Goal: Task Accomplishment & Management: Manage account settings

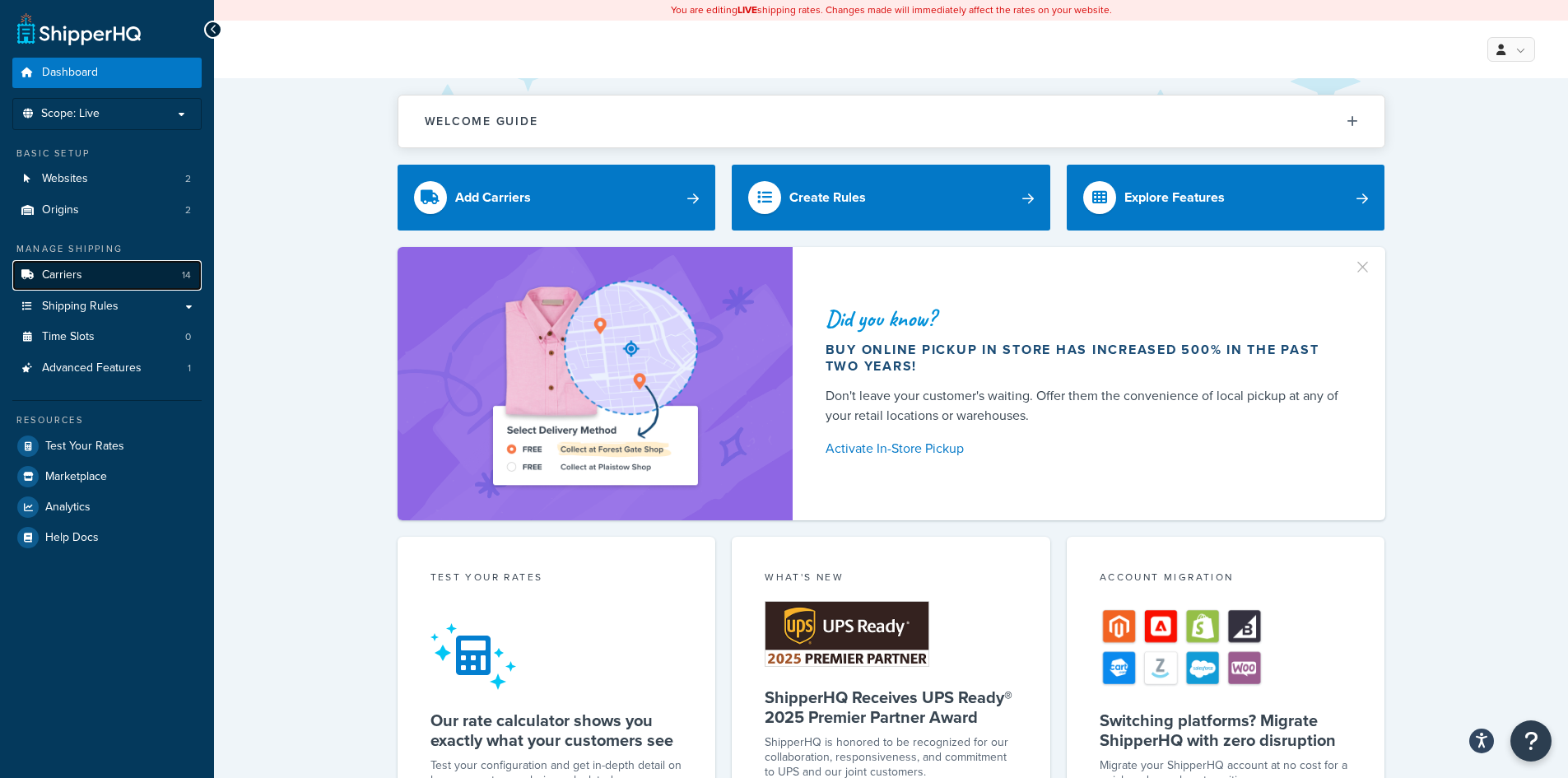
click at [129, 273] on link "Carriers 14" at bounding box center [107, 275] width 190 height 30
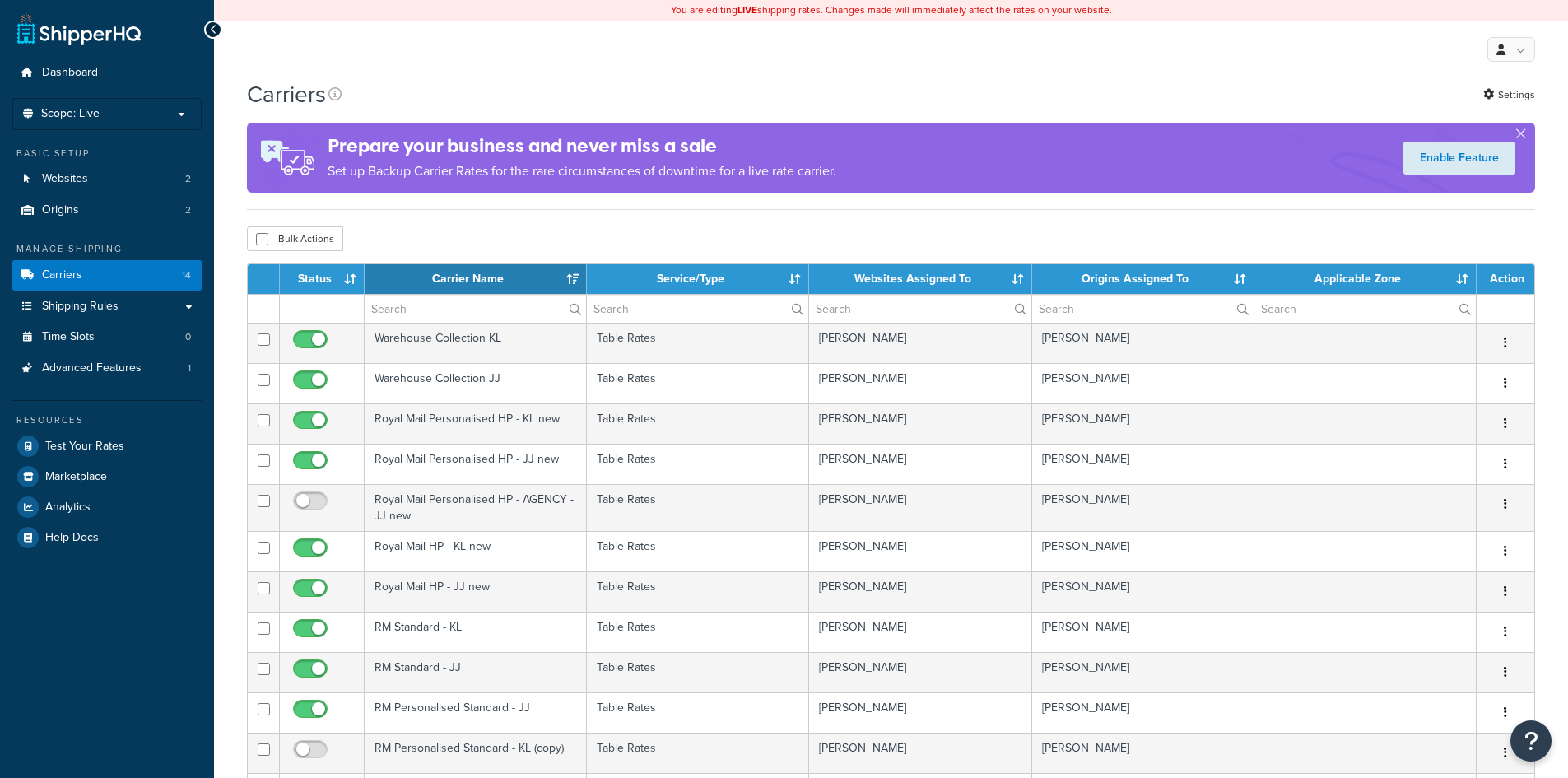
select select "15"
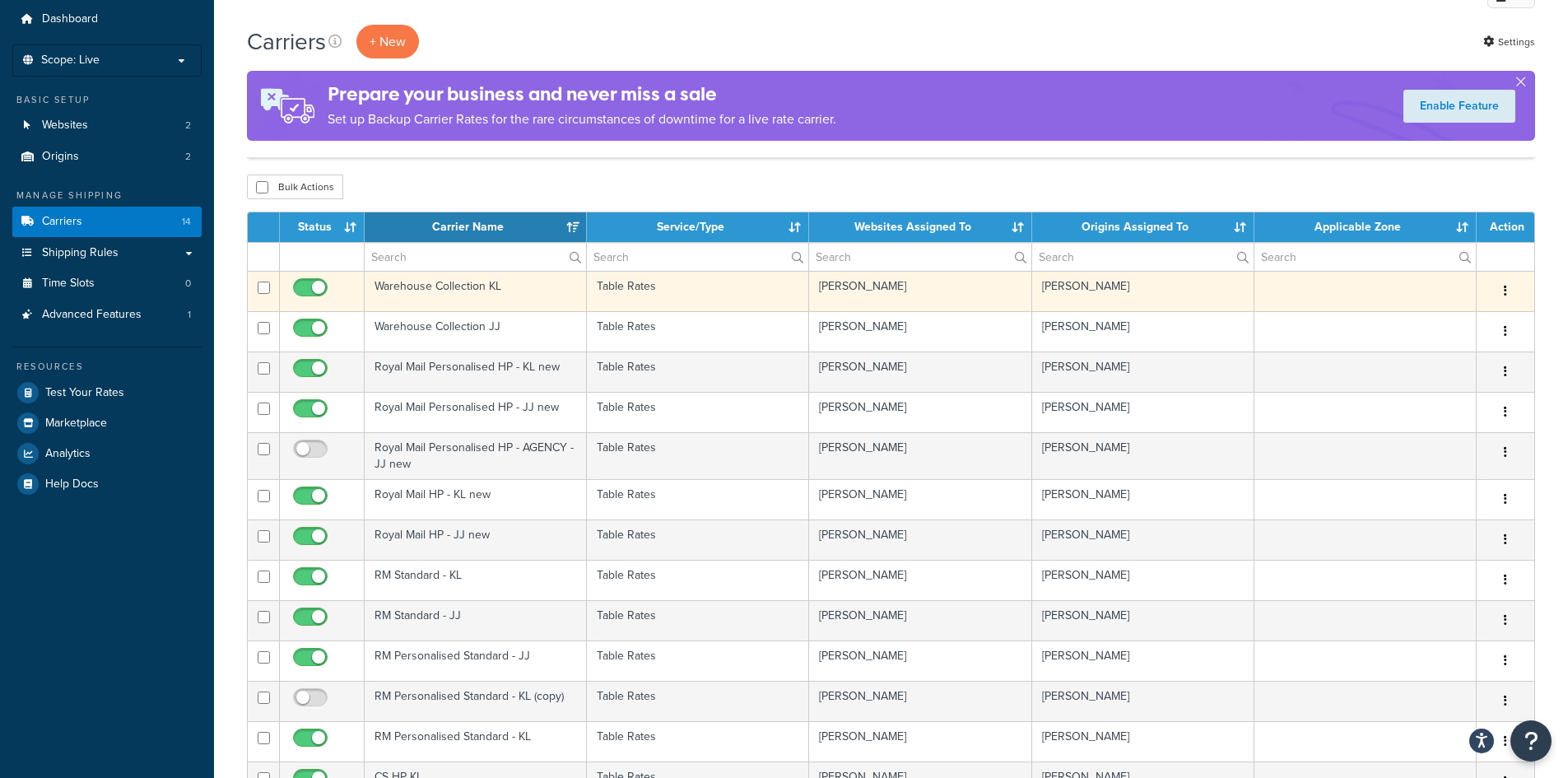
scroll to position [82, 0]
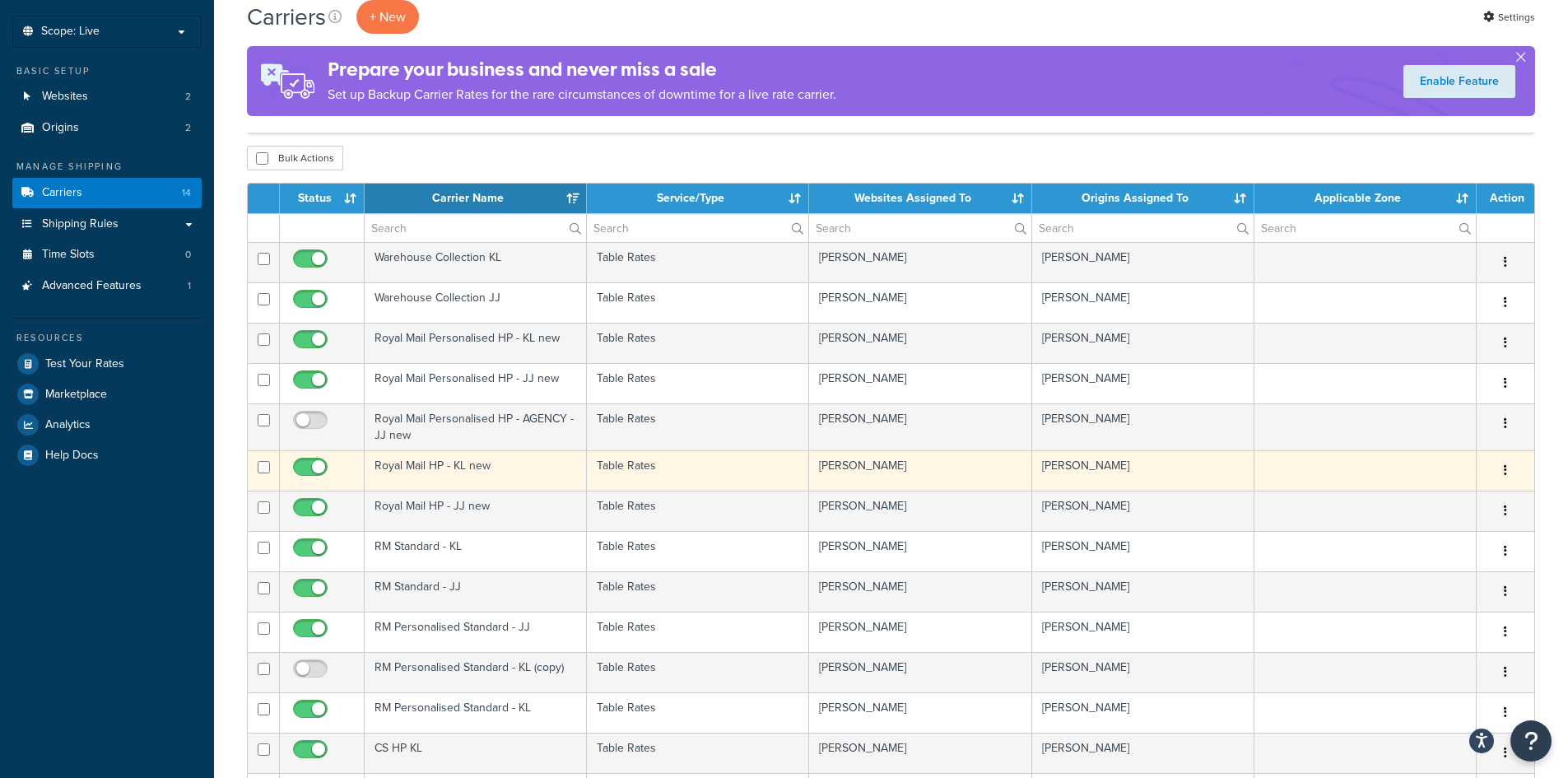
click at [484, 476] on td "Royal Mail HP - KL new" at bounding box center [475, 471] width 222 height 41
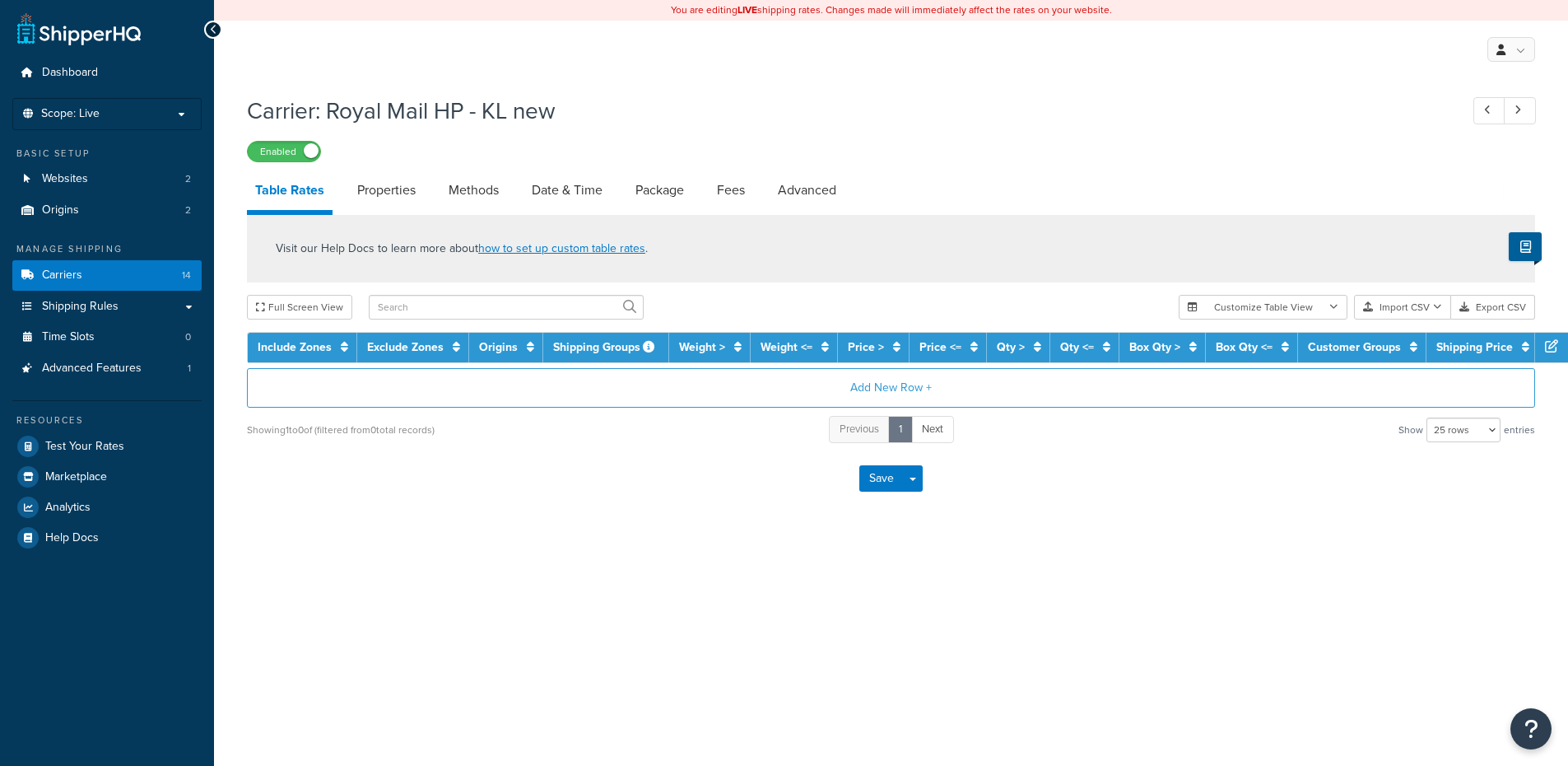
select select "25"
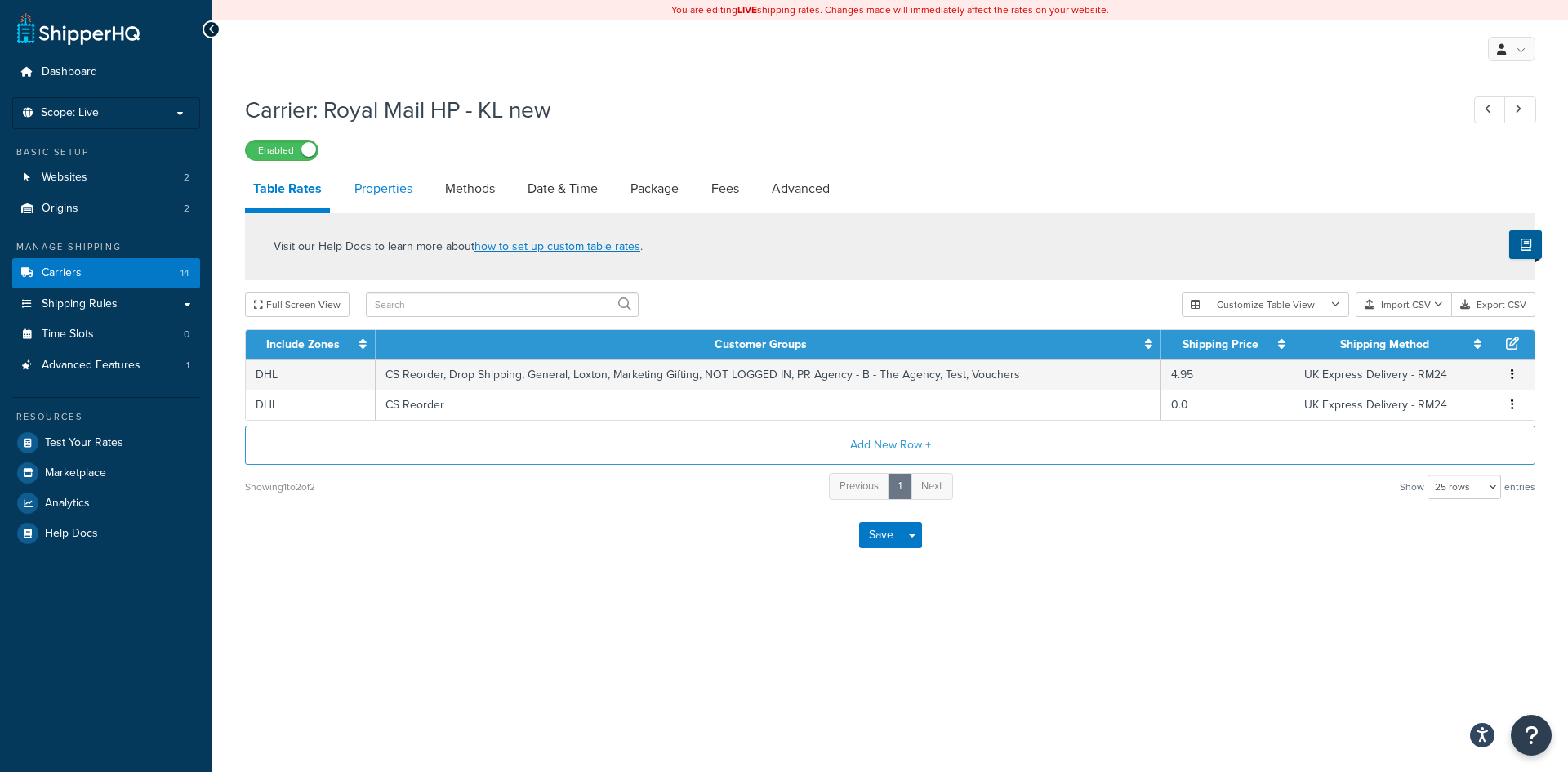
click at [401, 195] on link "Properties" at bounding box center [383, 188] width 75 height 40
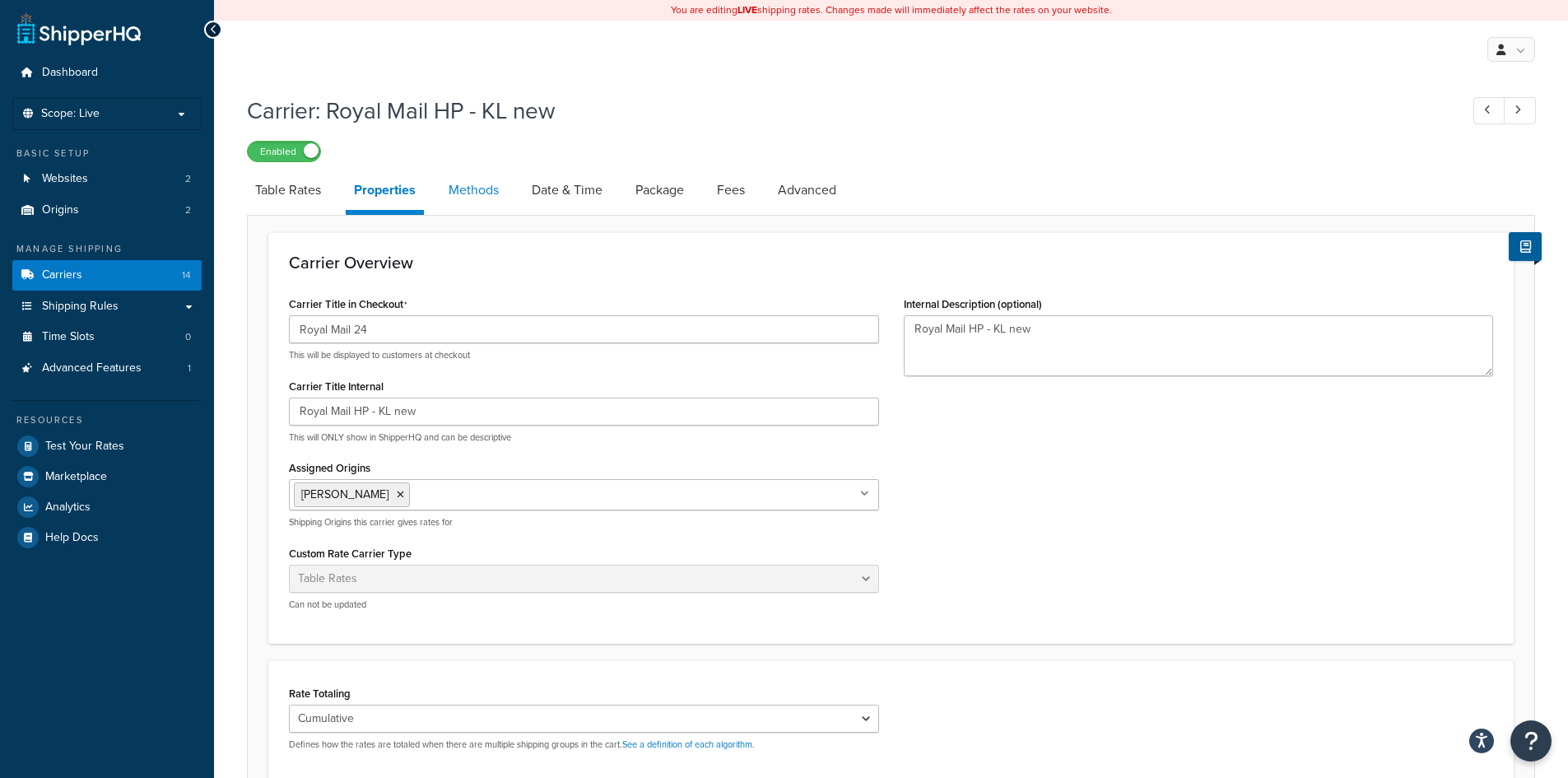
click at [488, 204] on link "Methods" at bounding box center [473, 190] width 66 height 40
select select "25"
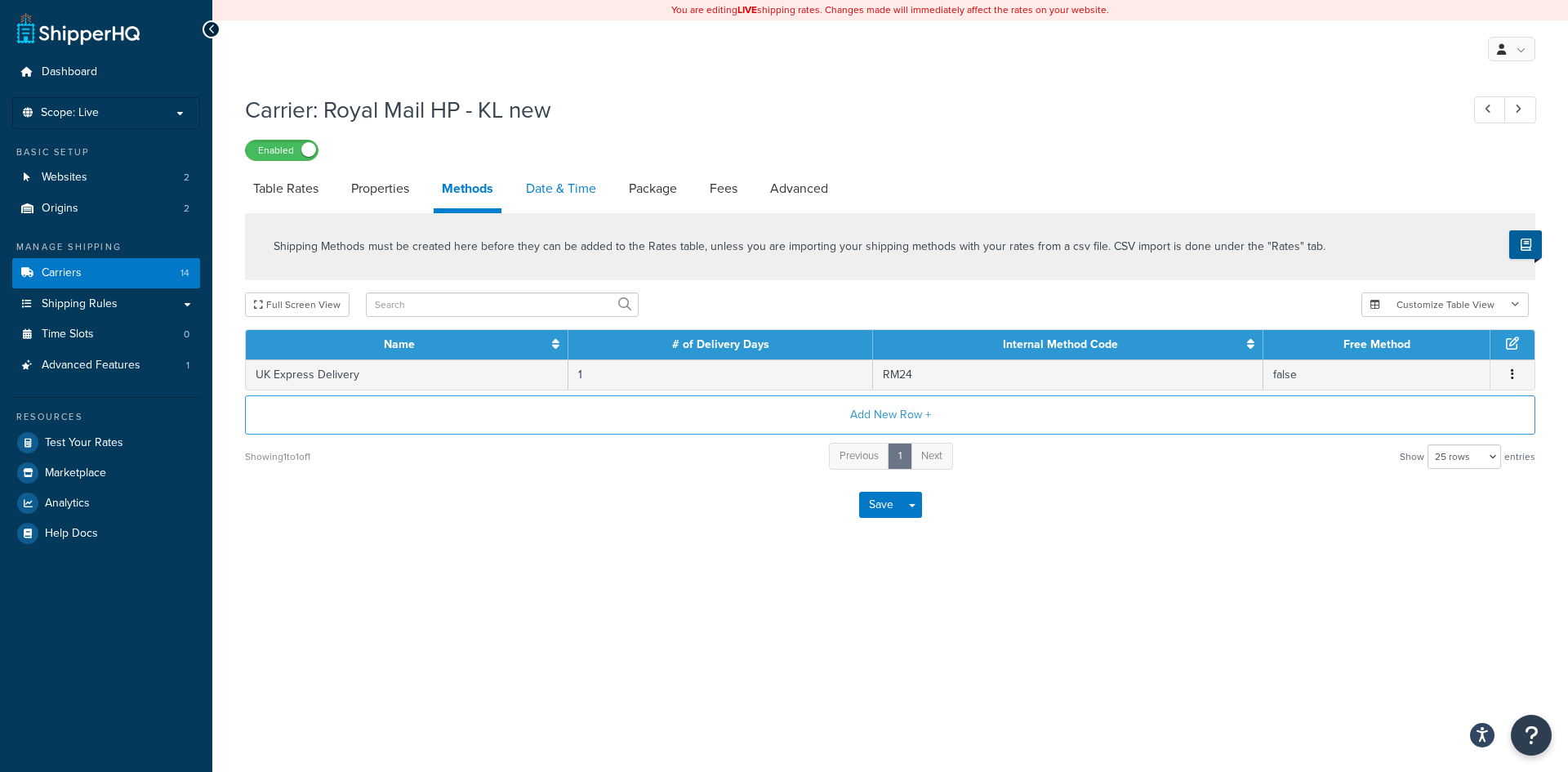
click at [552, 187] on link "Date & Time" at bounding box center [561, 188] width 86 height 40
select select "MMMd"
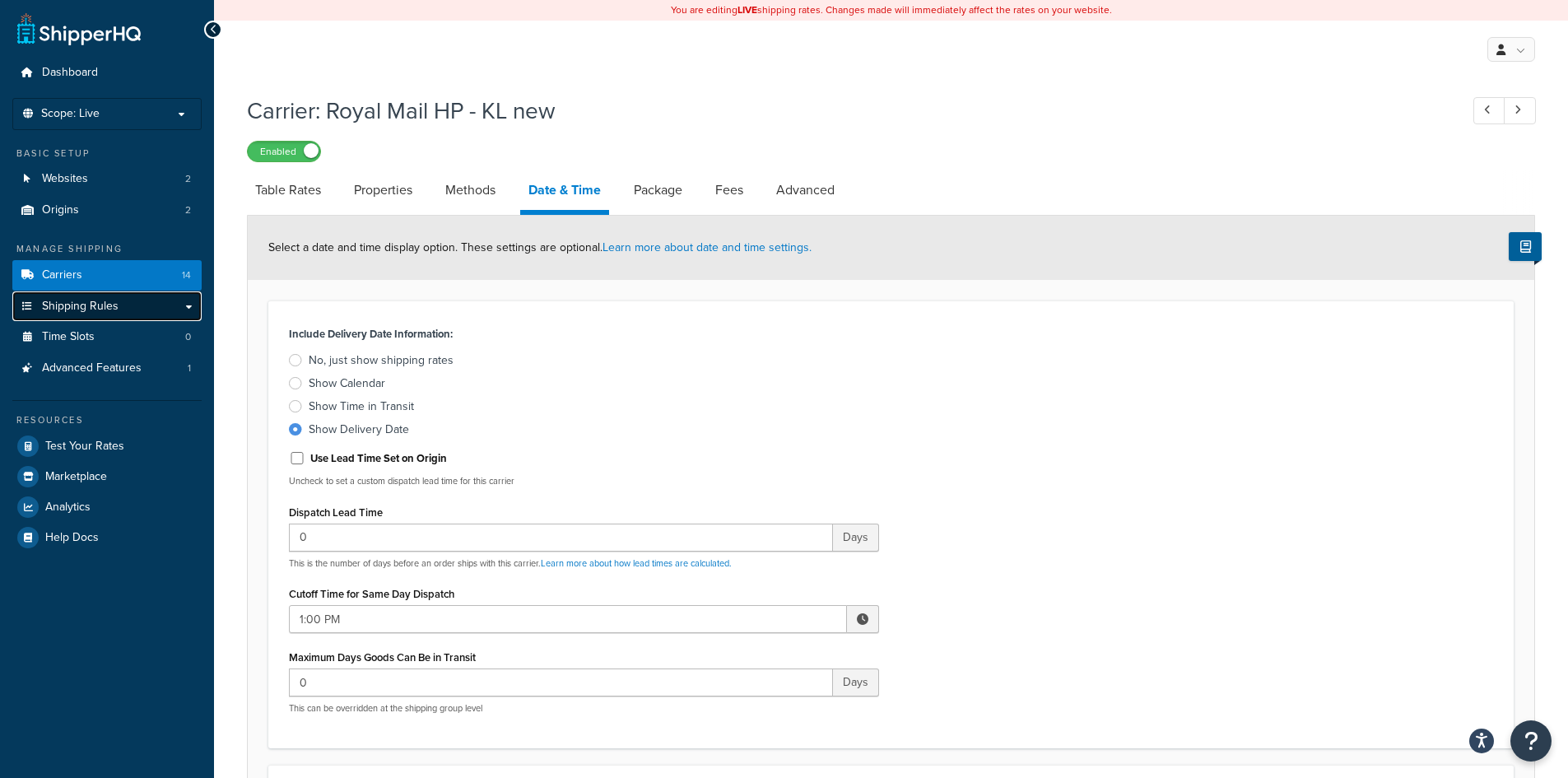
click at [104, 315] on link "Shipping Rules" at bounding box center [107, 307] width 190 height 30
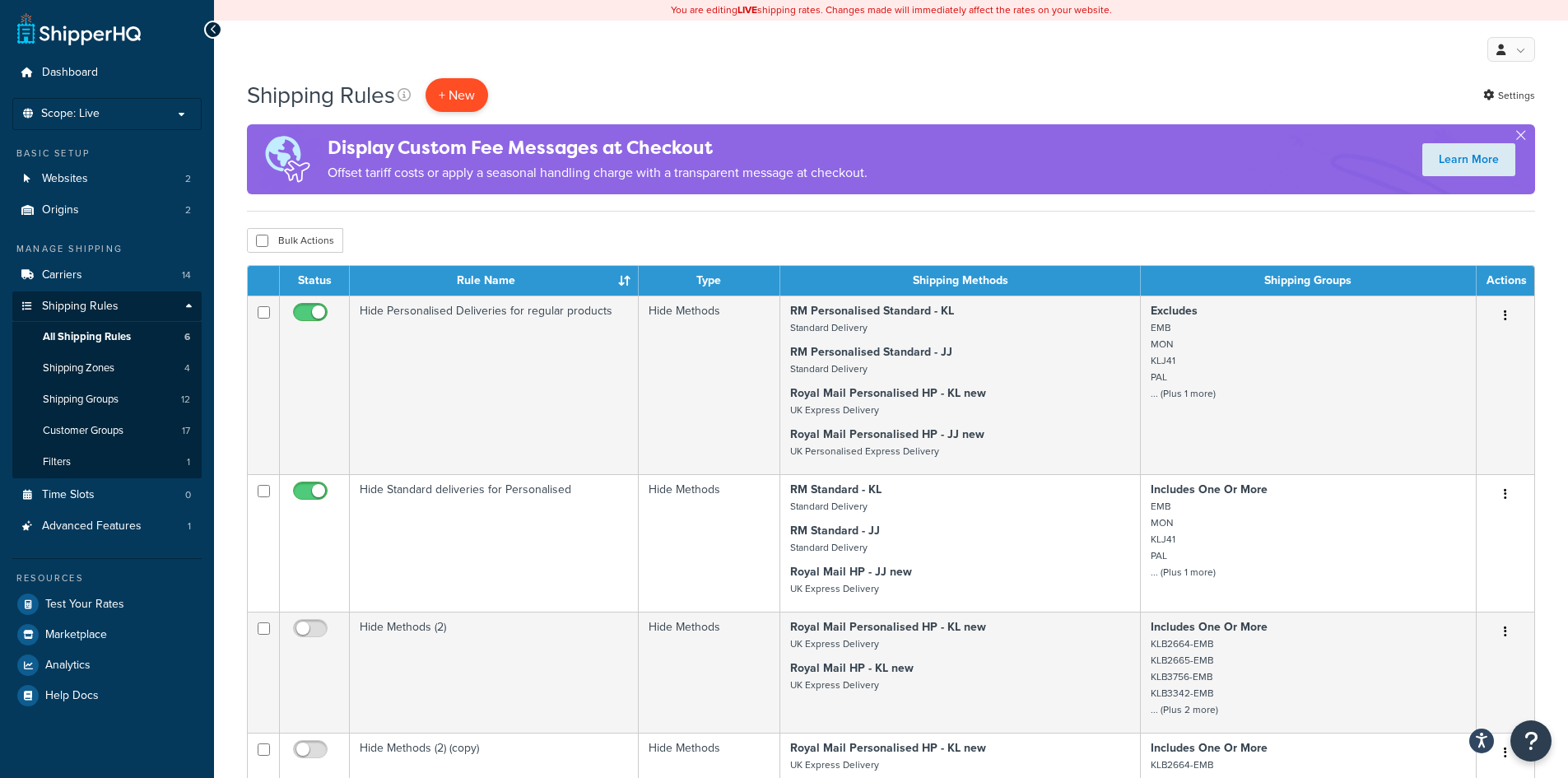
click at [452, 87] on p "+ New" at bounding box center [456, 95] width 63 height 34
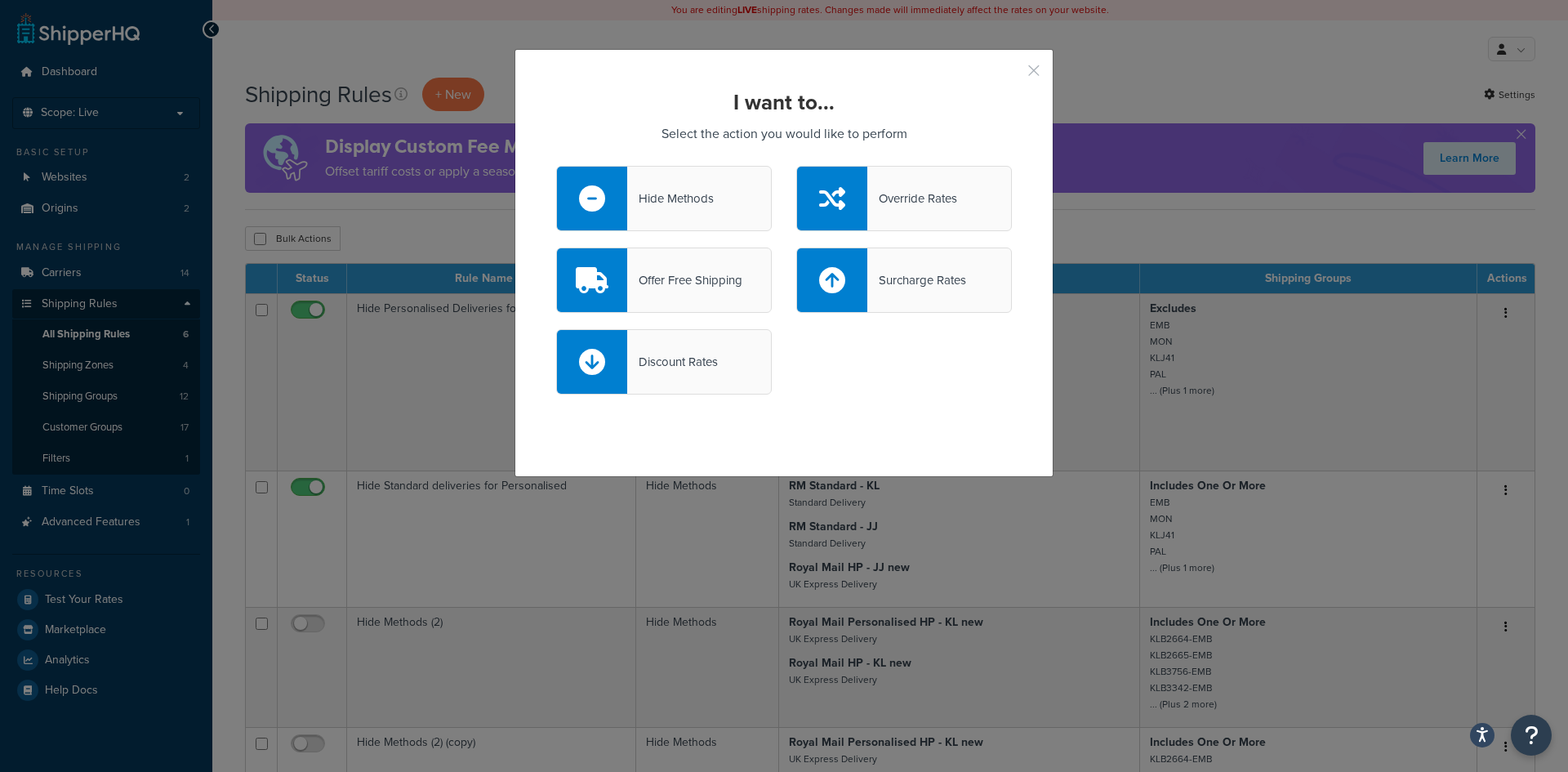
drag, startPoint x: 1025, startPoint y: 74, endPoint x: 1025, endPoint y: 88, distance: 14.0
click at [1012, 75] on button "button" at bounding box center [1010, 76] width 4 height 4
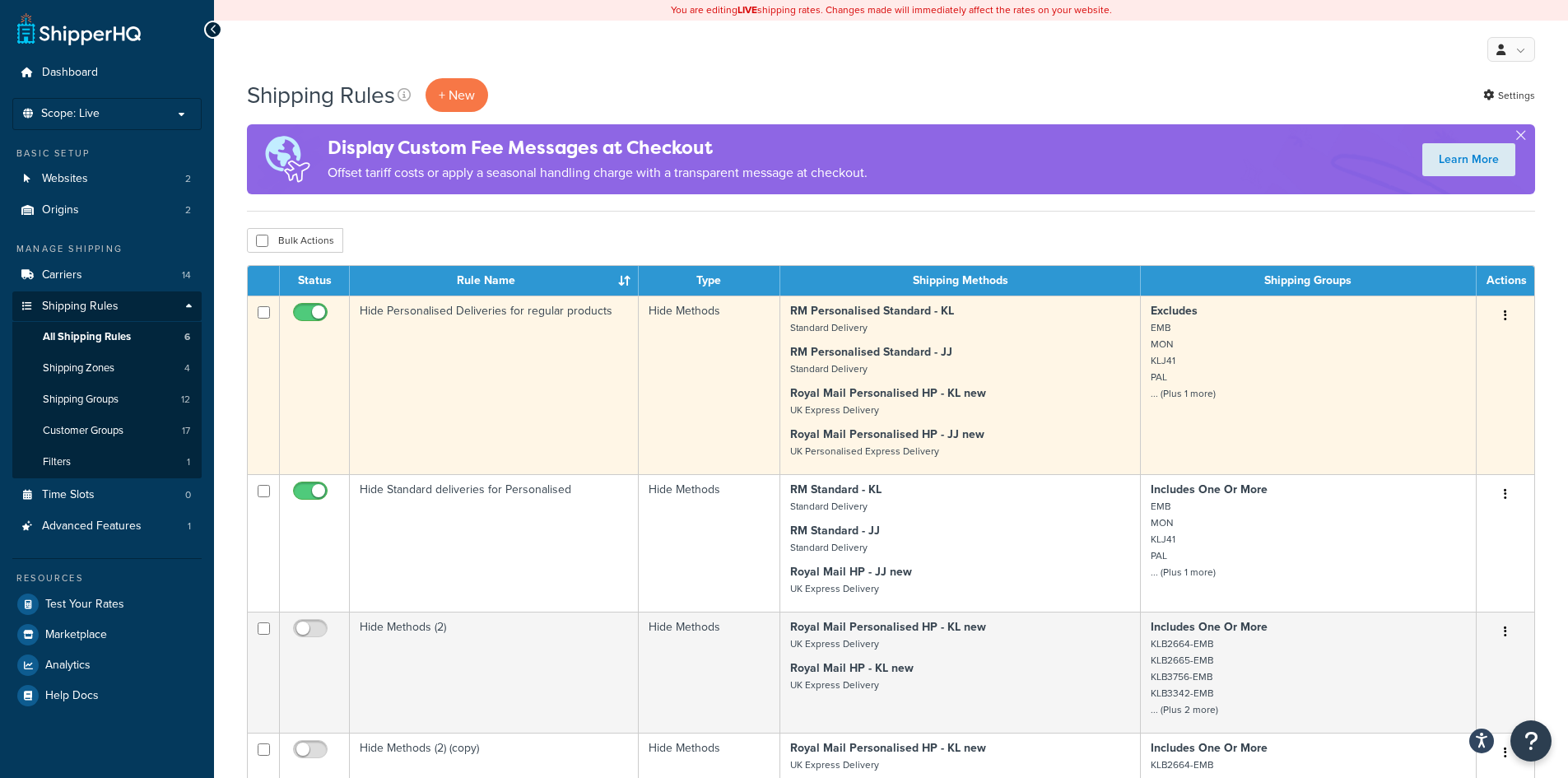
click at [1326, 356] on p "Excludes EMB MON KLJ41 PAL ... (Plus 1 more)" at bounding box center [1308, 352] width 316 height 98
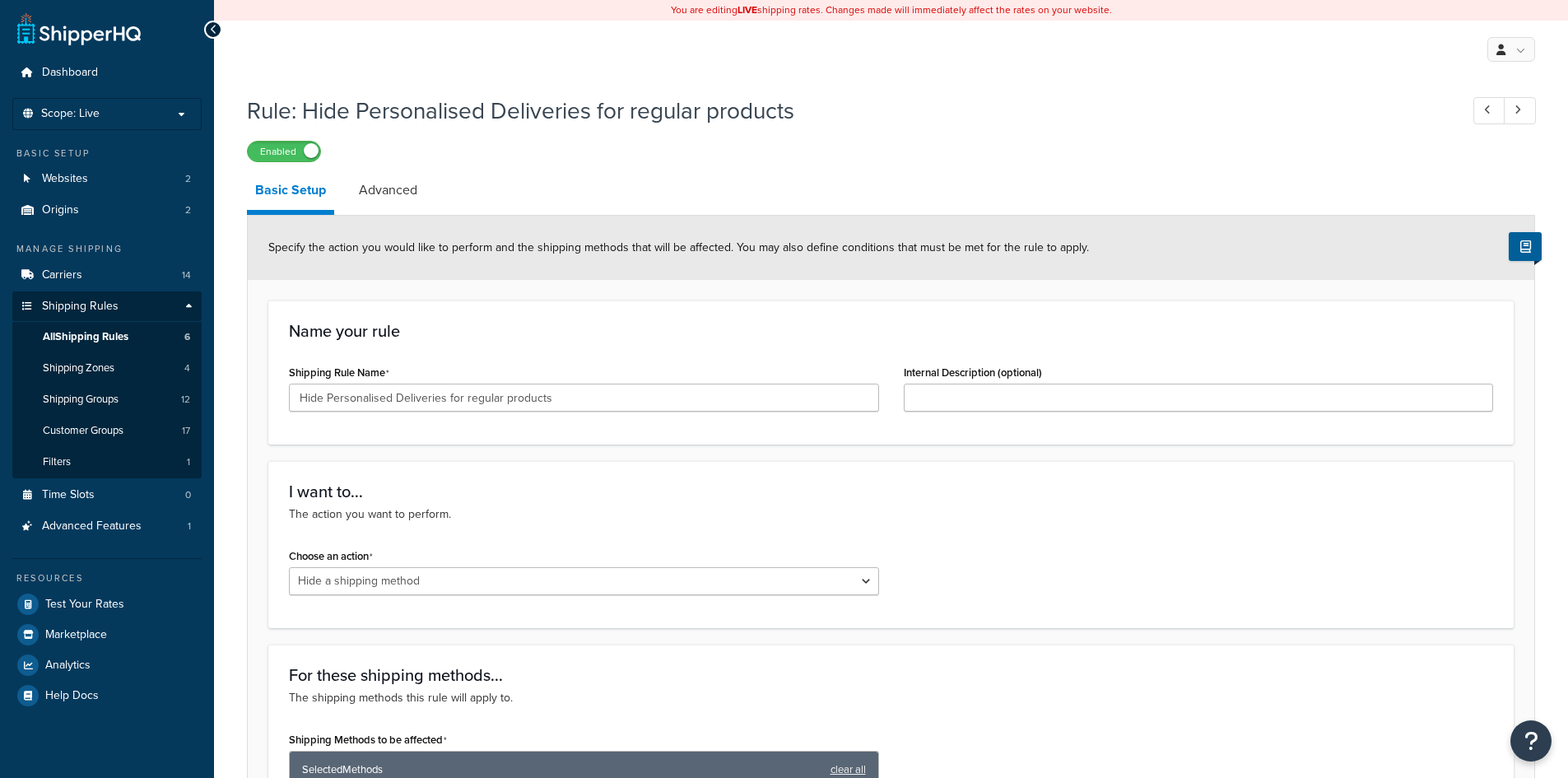
select select "HIDE"
click at [69, 402] on span "Shipping Groups" at bounding box center [80, 400] width 75 height 14
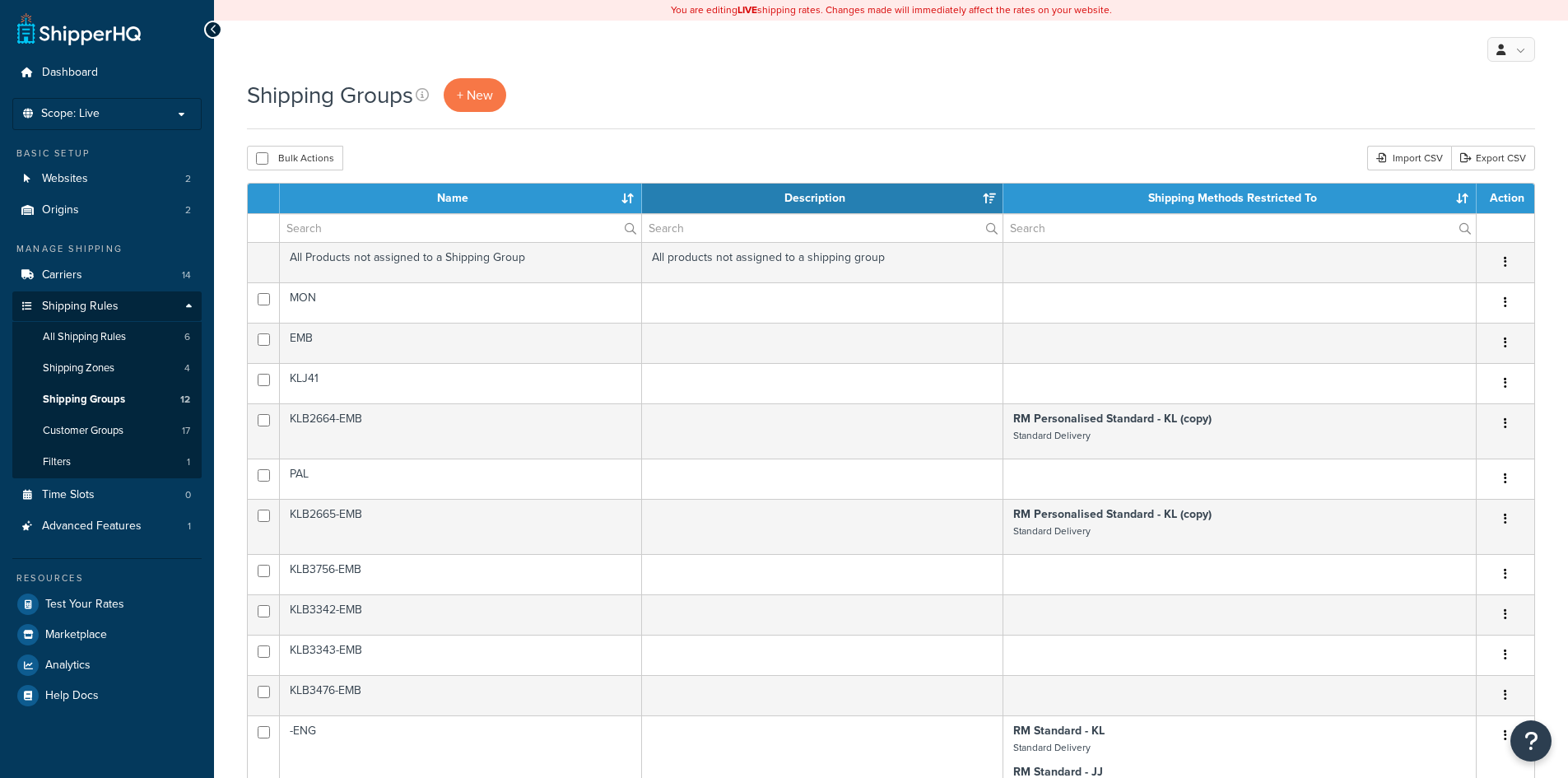
select select "15"
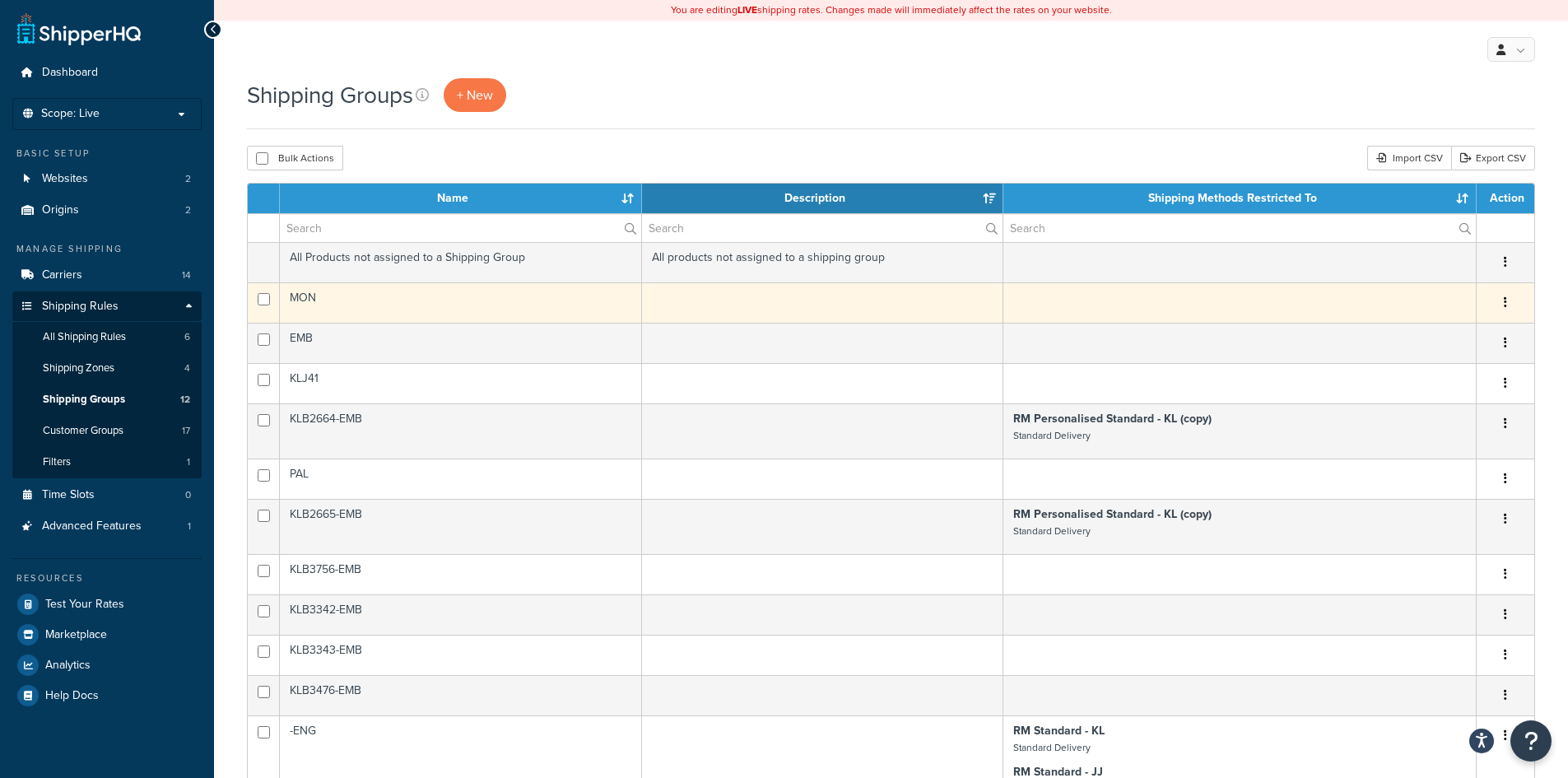
click at [1508, 300] on button "button" at bounding box center [1505, 303] width 23 height 27
click at [1477, 328] on link "Edit" at bounding box center [1439, 336] width 130 height 34
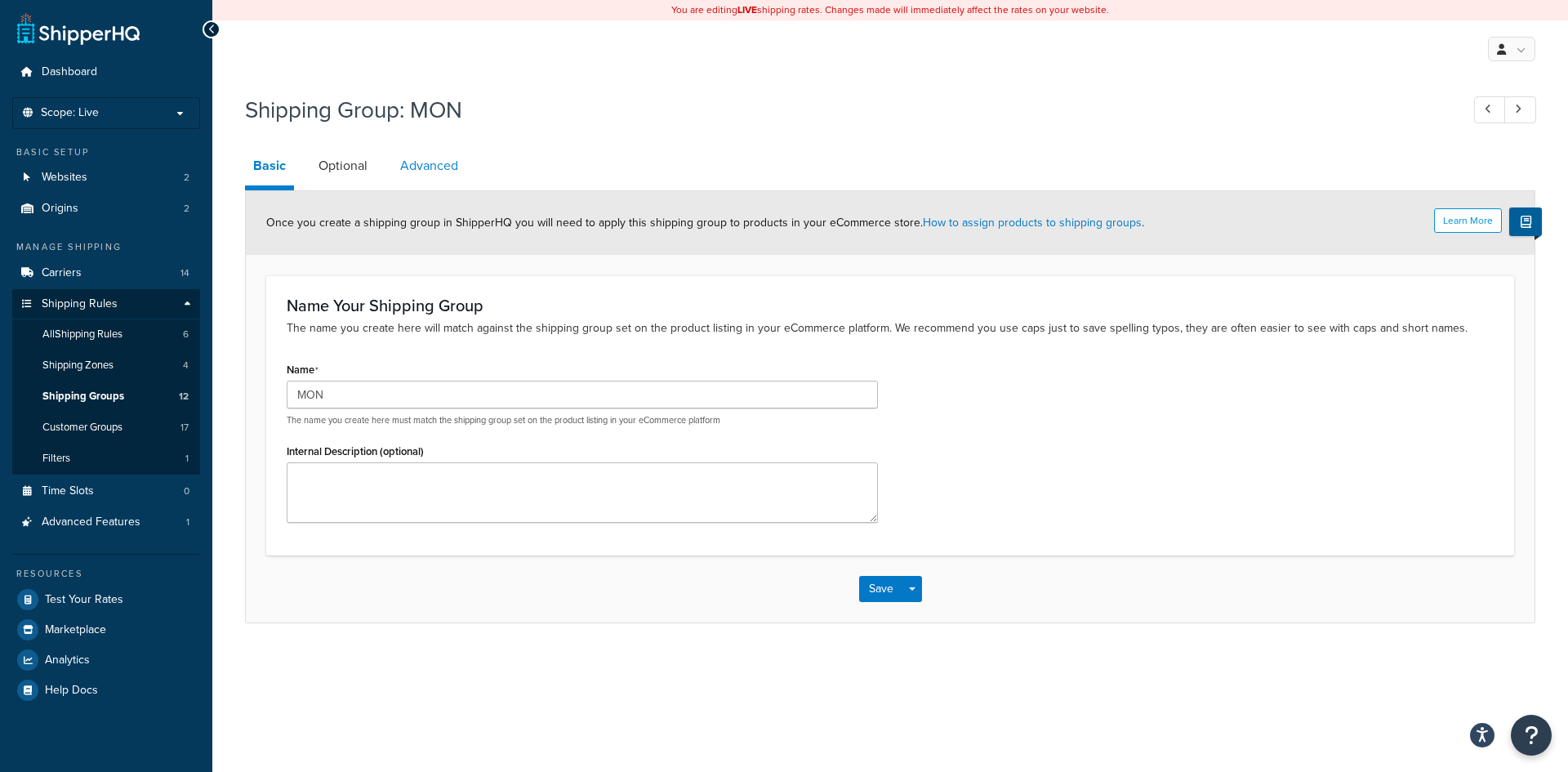
click at [400, 161] on link "Advanced" at bounding box center [429, 165] width 75 height 40
